Goal: Transaction & Acquisition: Purchase product/service

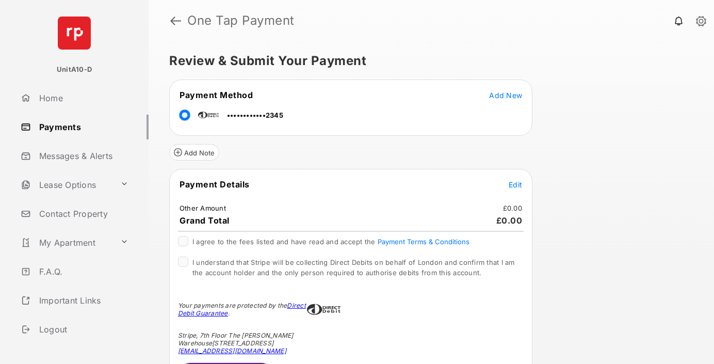
click at [515, 184] on span "Edit" at bounding box center [515, 184] width 13 height 9
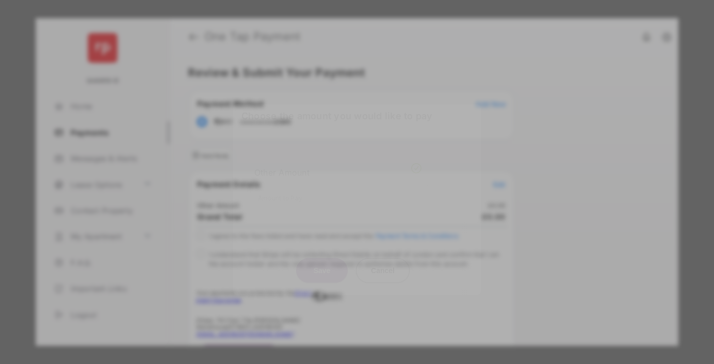
click at [338, 164] on div "Other Amount" at bounding box center [337, 172] width 167 height 18
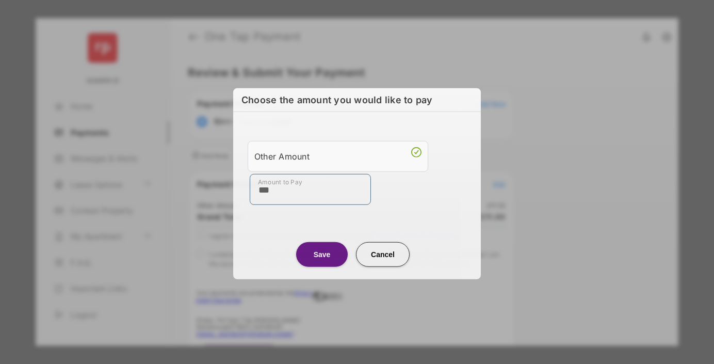
type input "***"
click at [322, 253] on button "Save" at bounding box center [322, 253] width 52 height 25
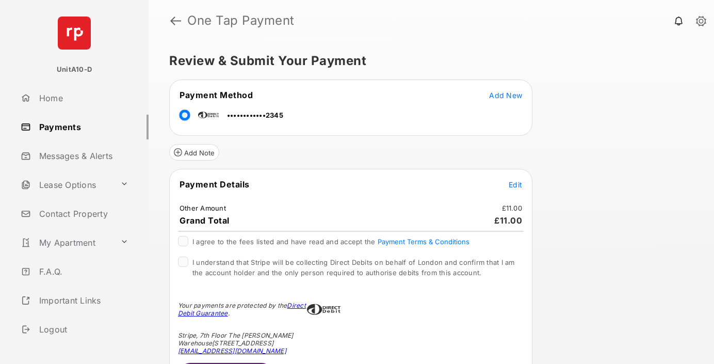
click at [515, 184] on span "Edit" at bounding box center [515, 184] width 13 height 9
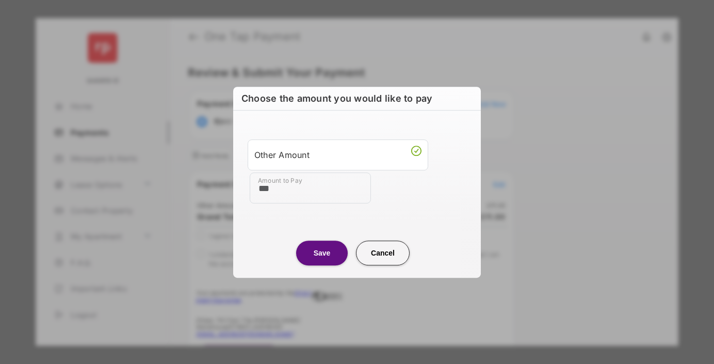
click at [322, 252] on button "Save" at bounding box center [322, 252] width 52 height 25
